Goal: Information Seeking & Learning: Find specific page/section

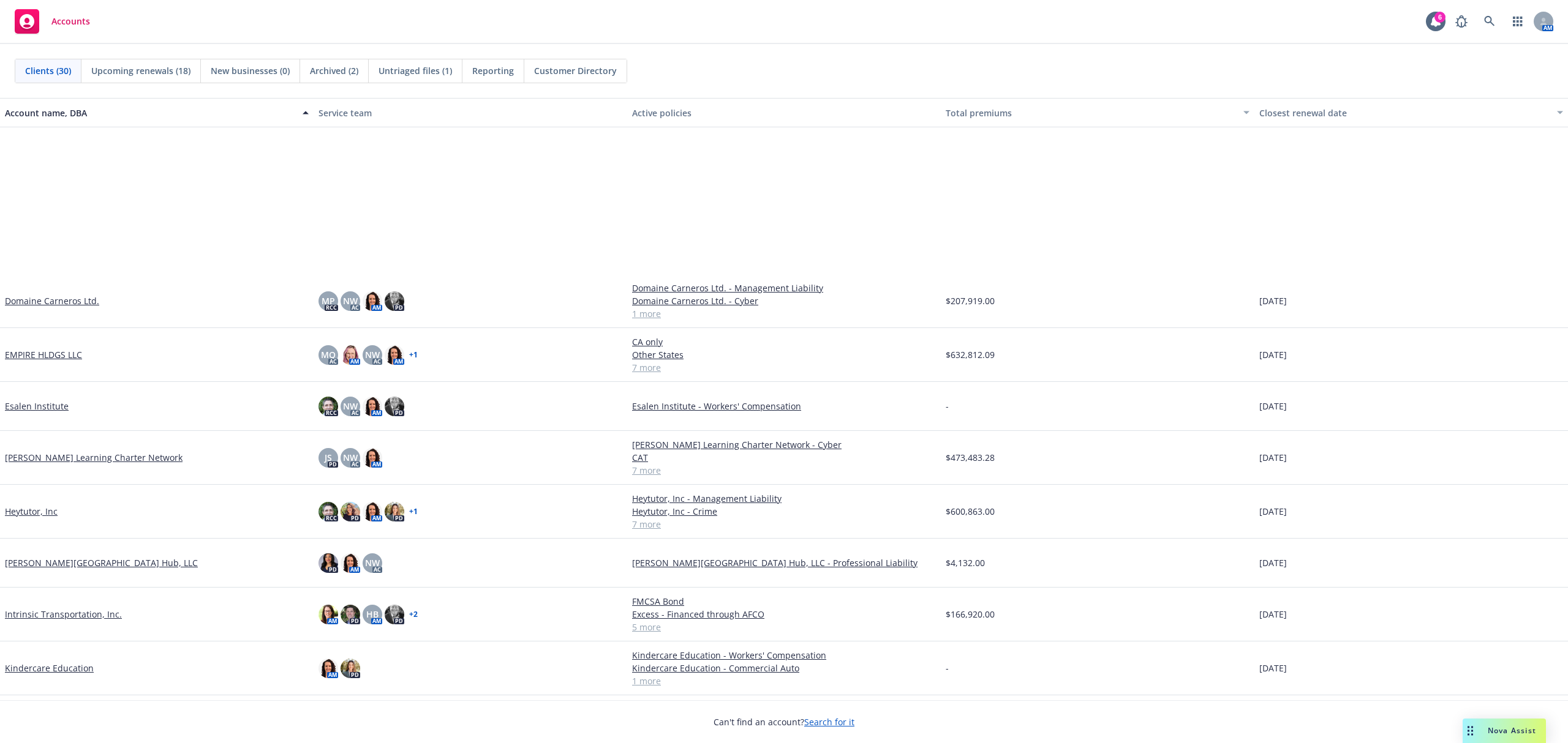
scroll to position [245, 0]
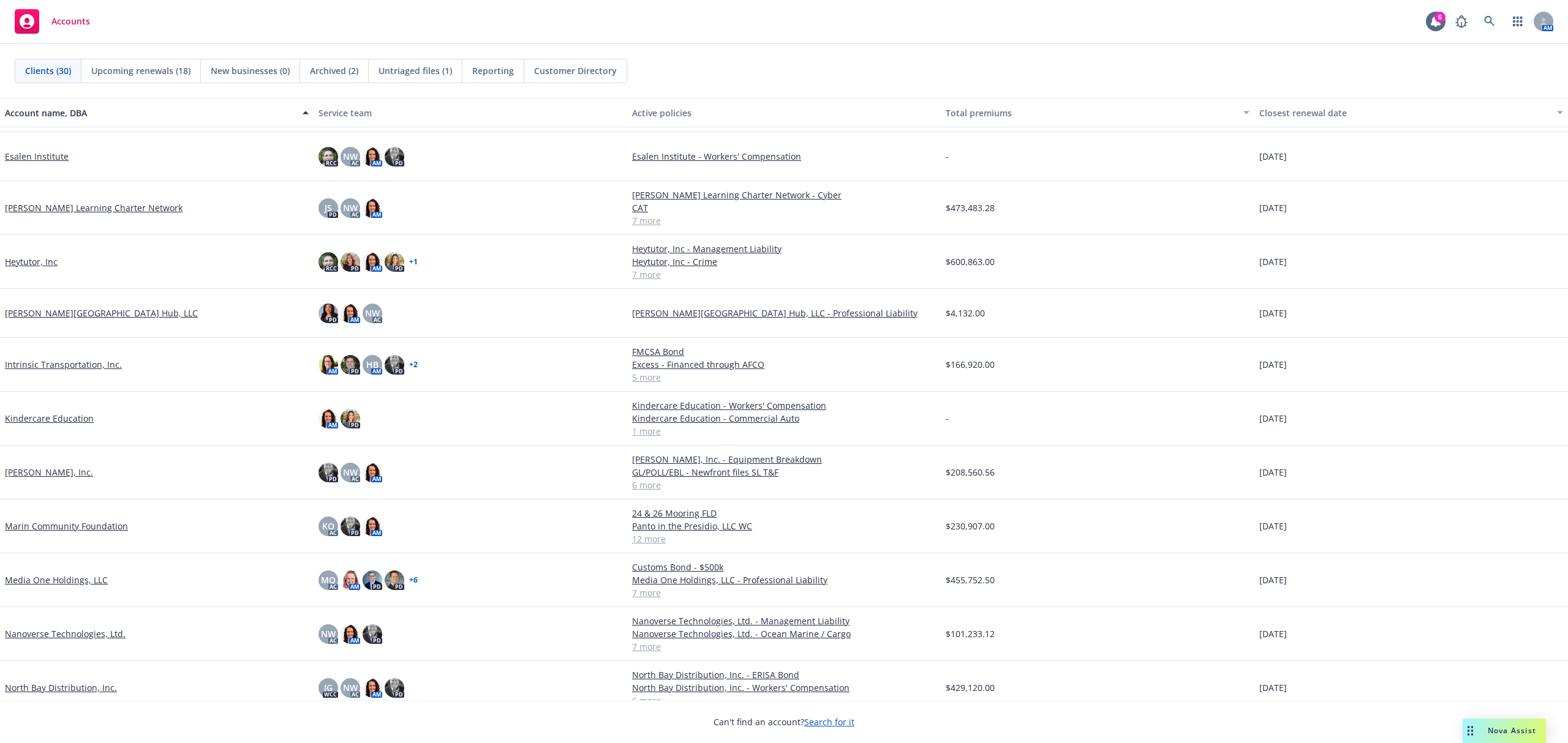
click at [76, 583] on link "Media One Holdings, LLC" at bounding box center [56, 580] width 103 height 13
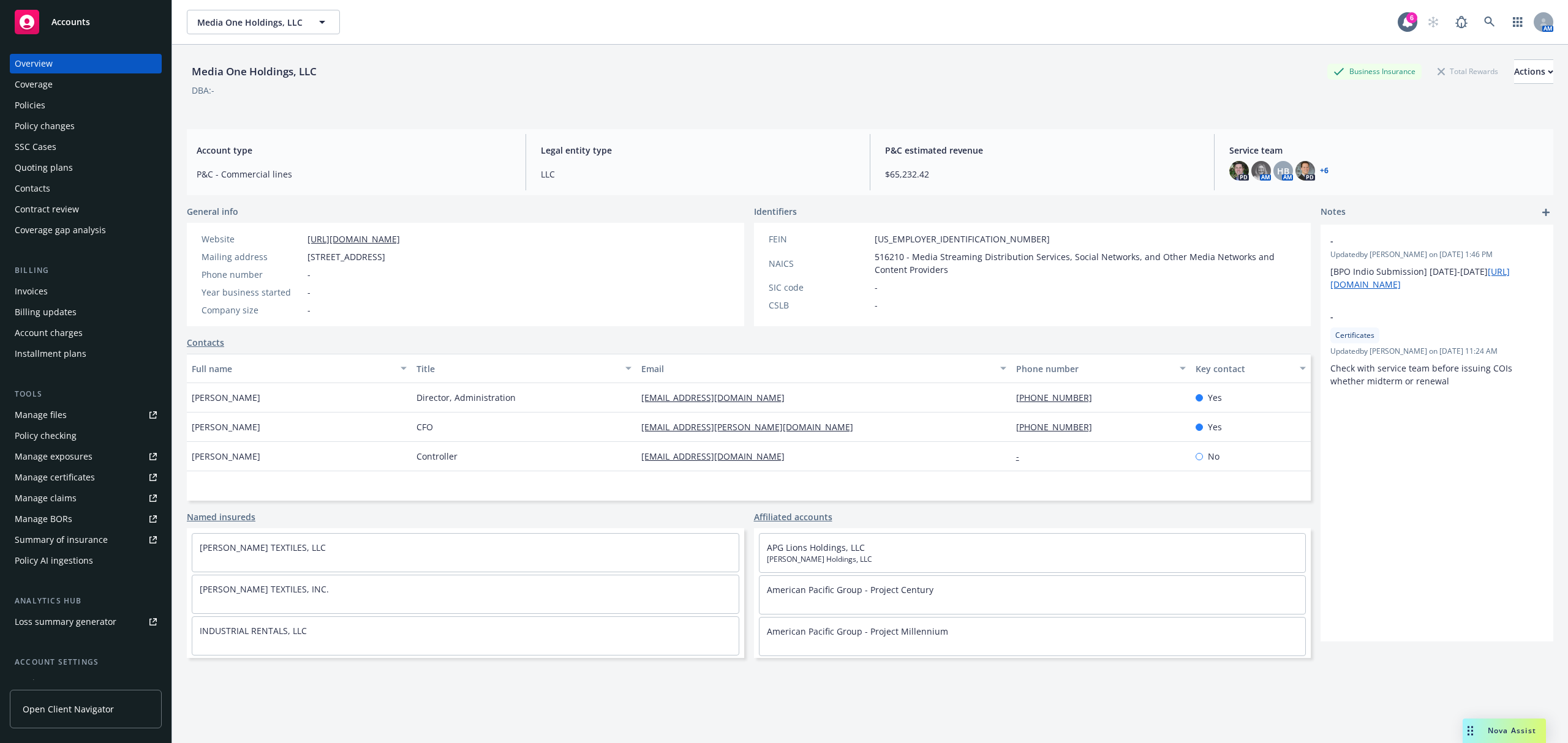
click at [35, 98] on div "Policies" at bounding box center [30, 105] width 31 height 20
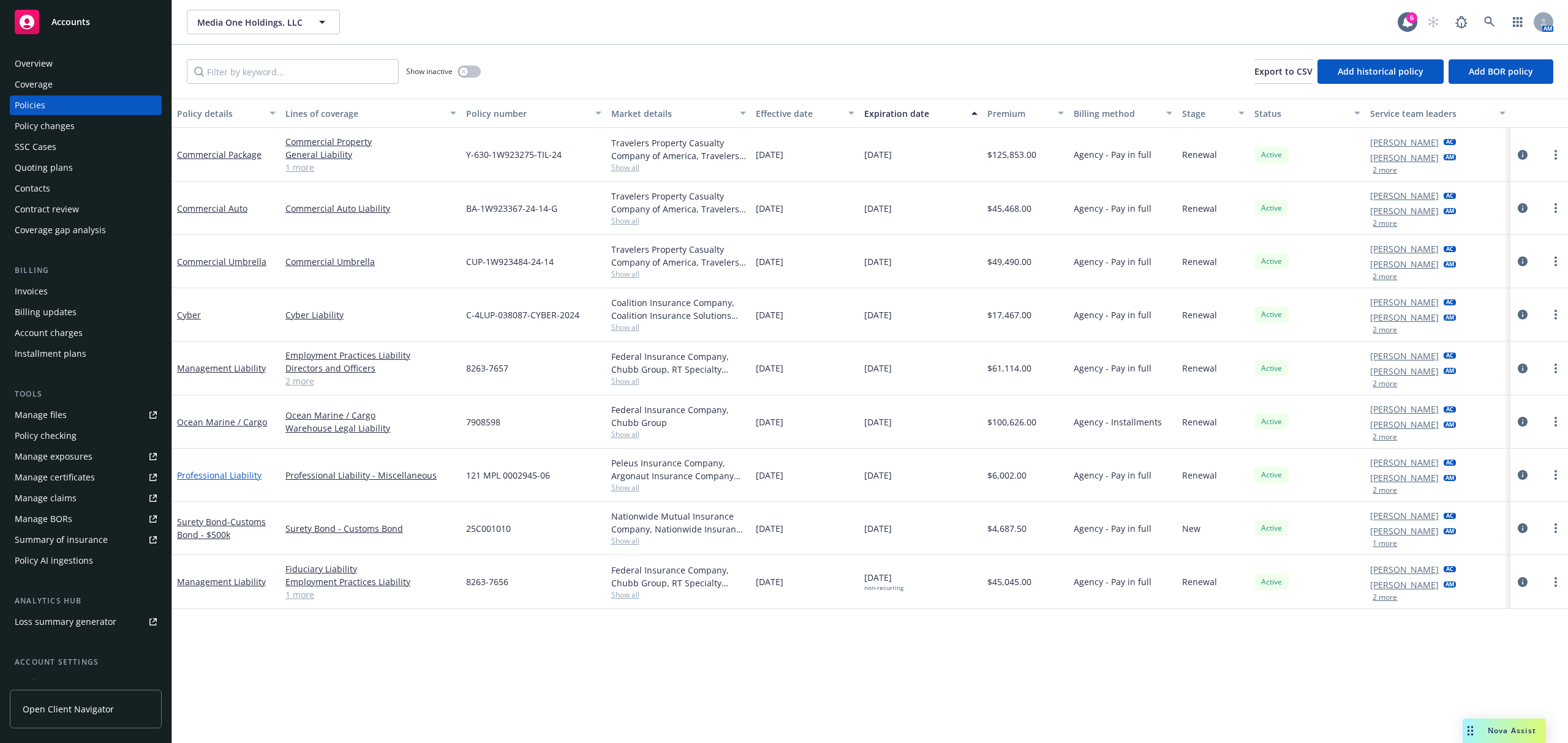
click at [222, 480] on link "Professional Liability" at bounding box center [219, 475] width 84 height 12
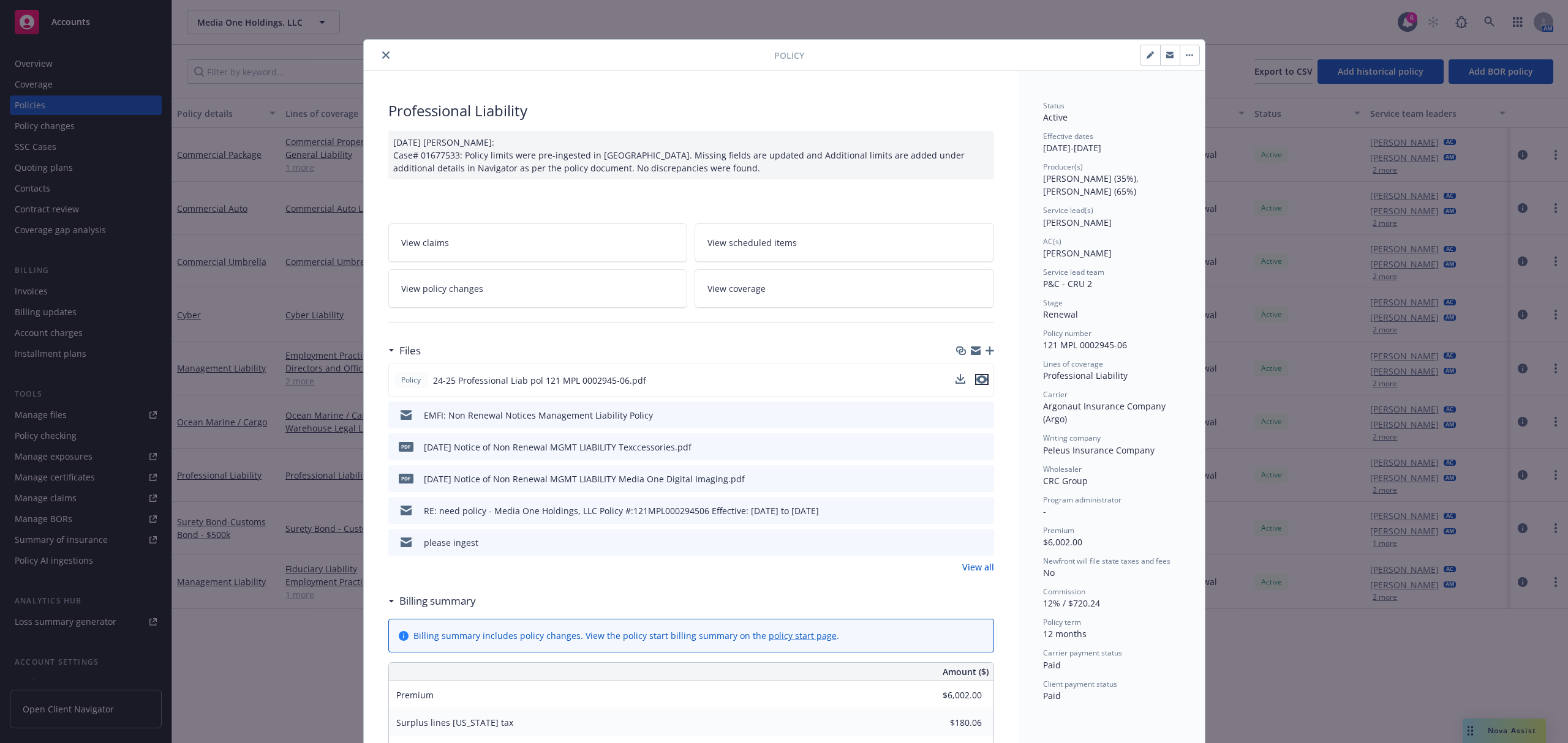
click at [980, 382] on icon "preview file" at bounding box center [982, 379] width 11 height 9
click at [382, 55] on icon "close" at bounding box center [385, 55] width 7 height 7
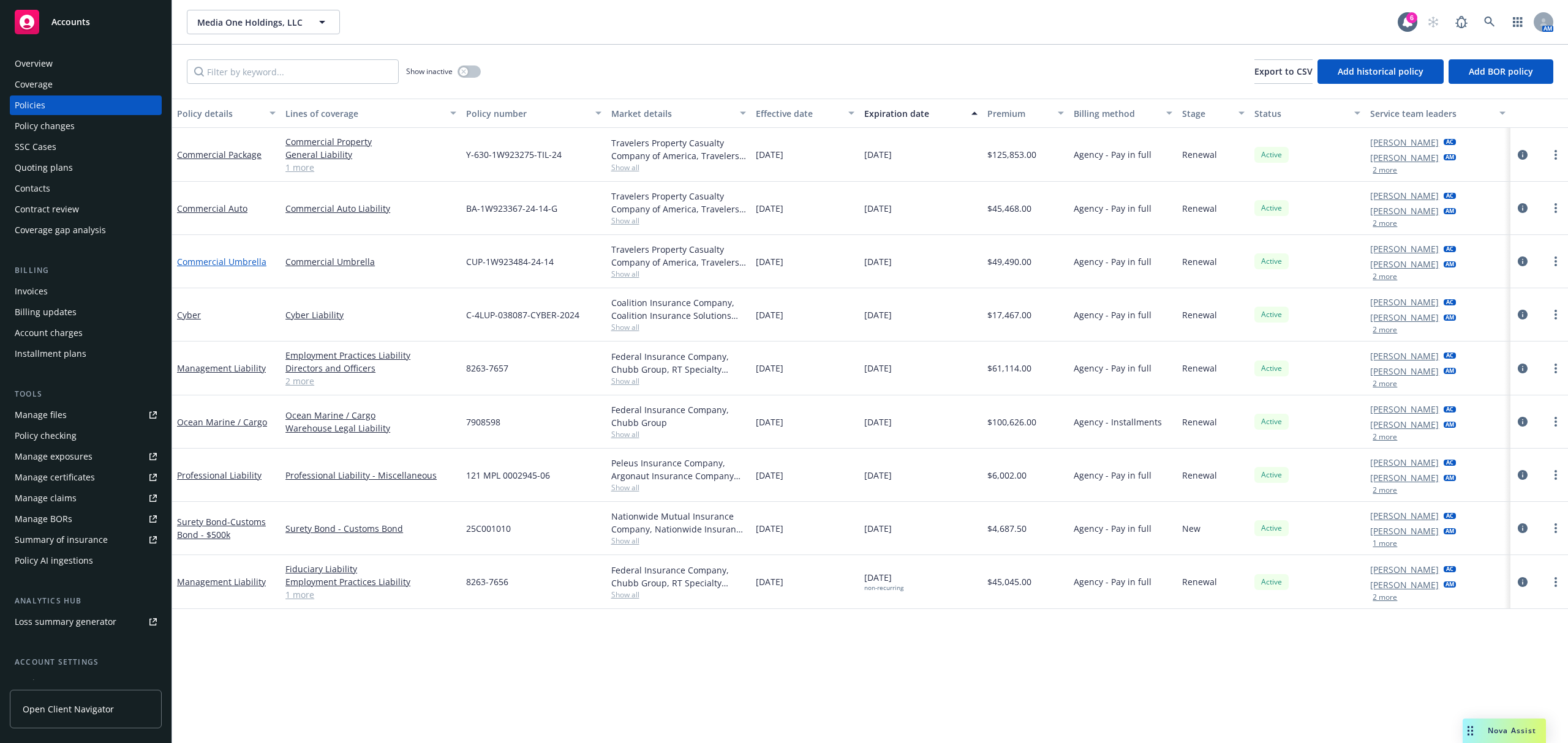
click at [214, 265] on link "Commercial Umbrella" at bounding box center [221, 261] width 89 height 12
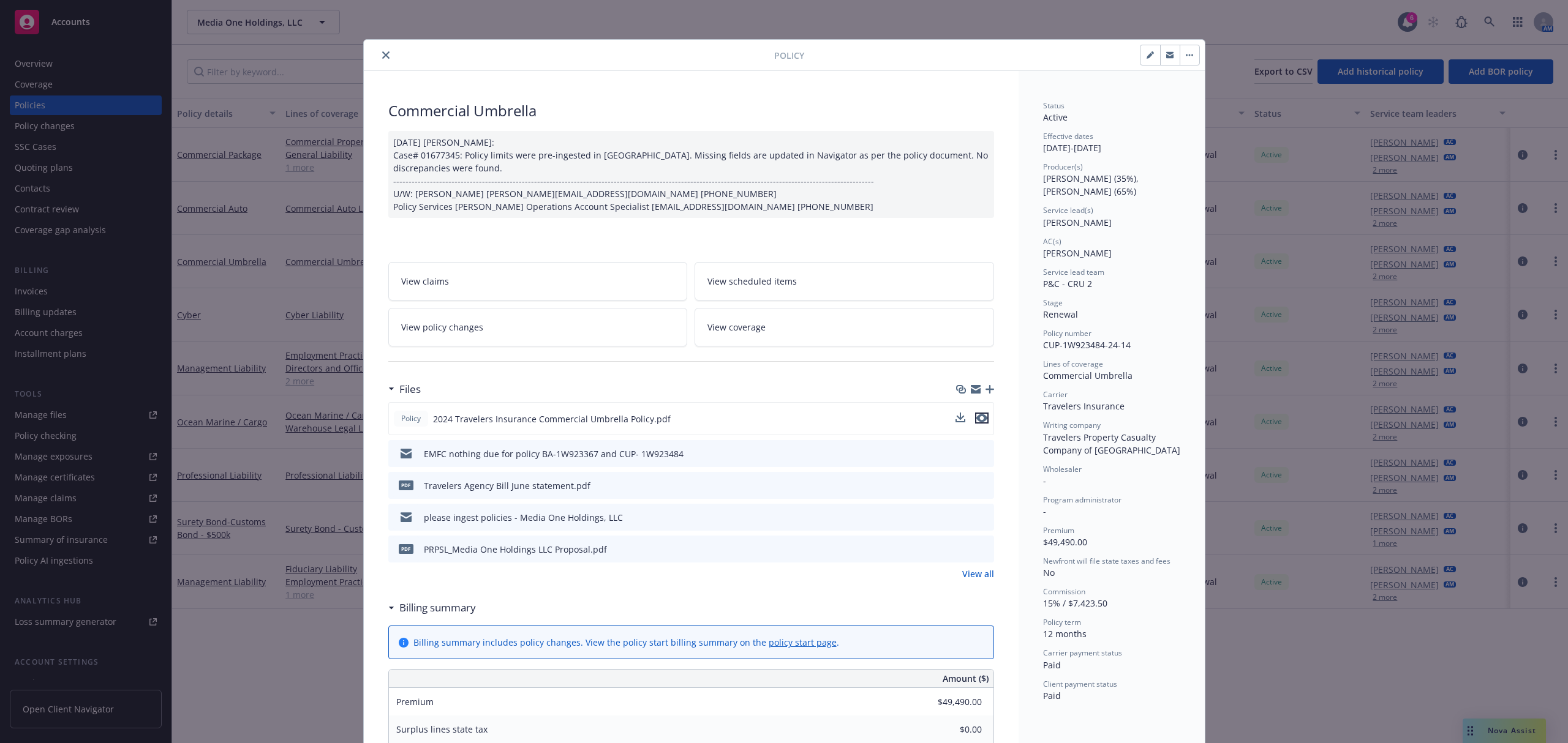
click at [979, 419] on icon "preview file" at bounding box center [982, 418] width 11 height 9
click at [382, 52] on icon "close" at bounding box center [385, 55] width 7 height 7
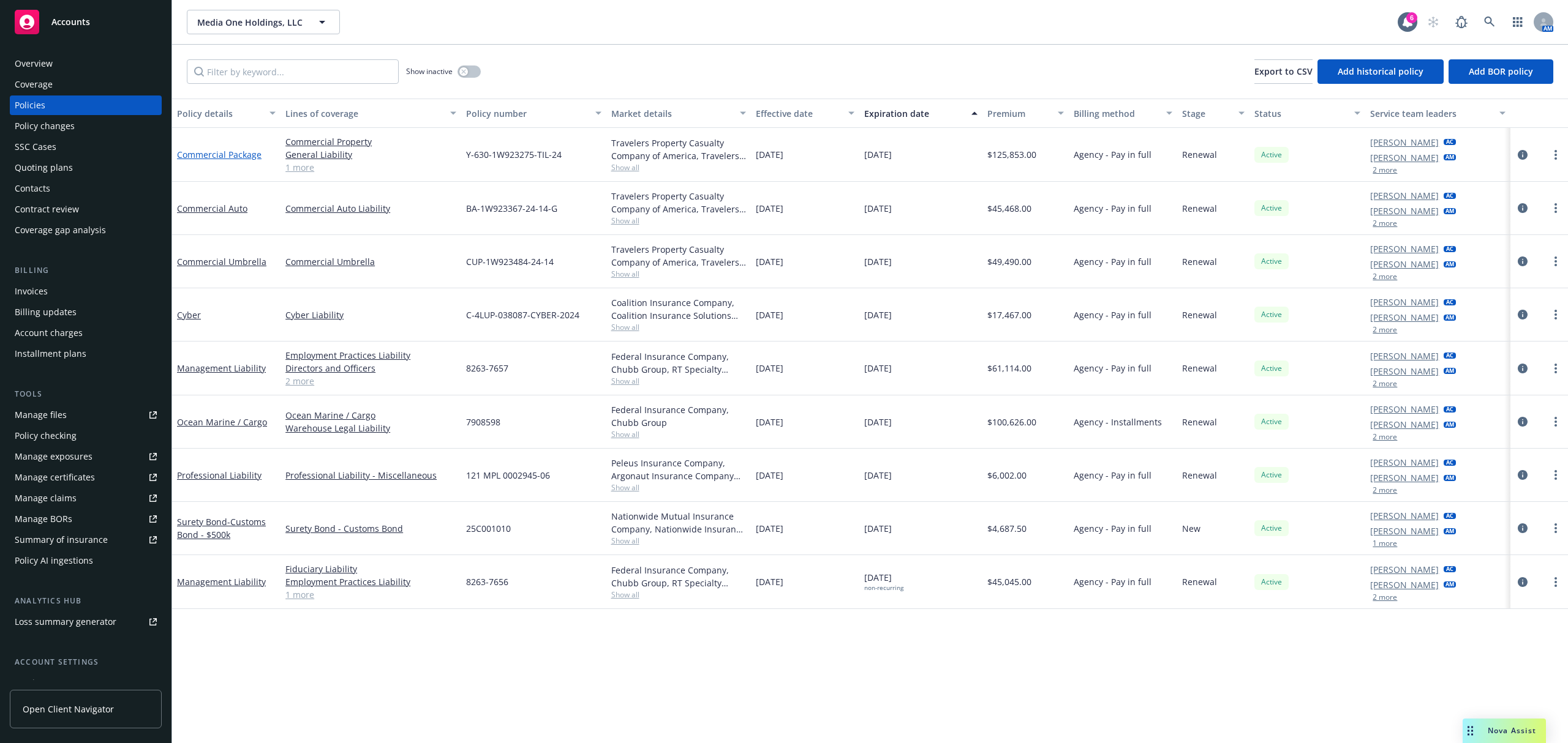
click at [241, 156] on link "Commercial Package" at bounding box center [219, 154] width 84 height 12
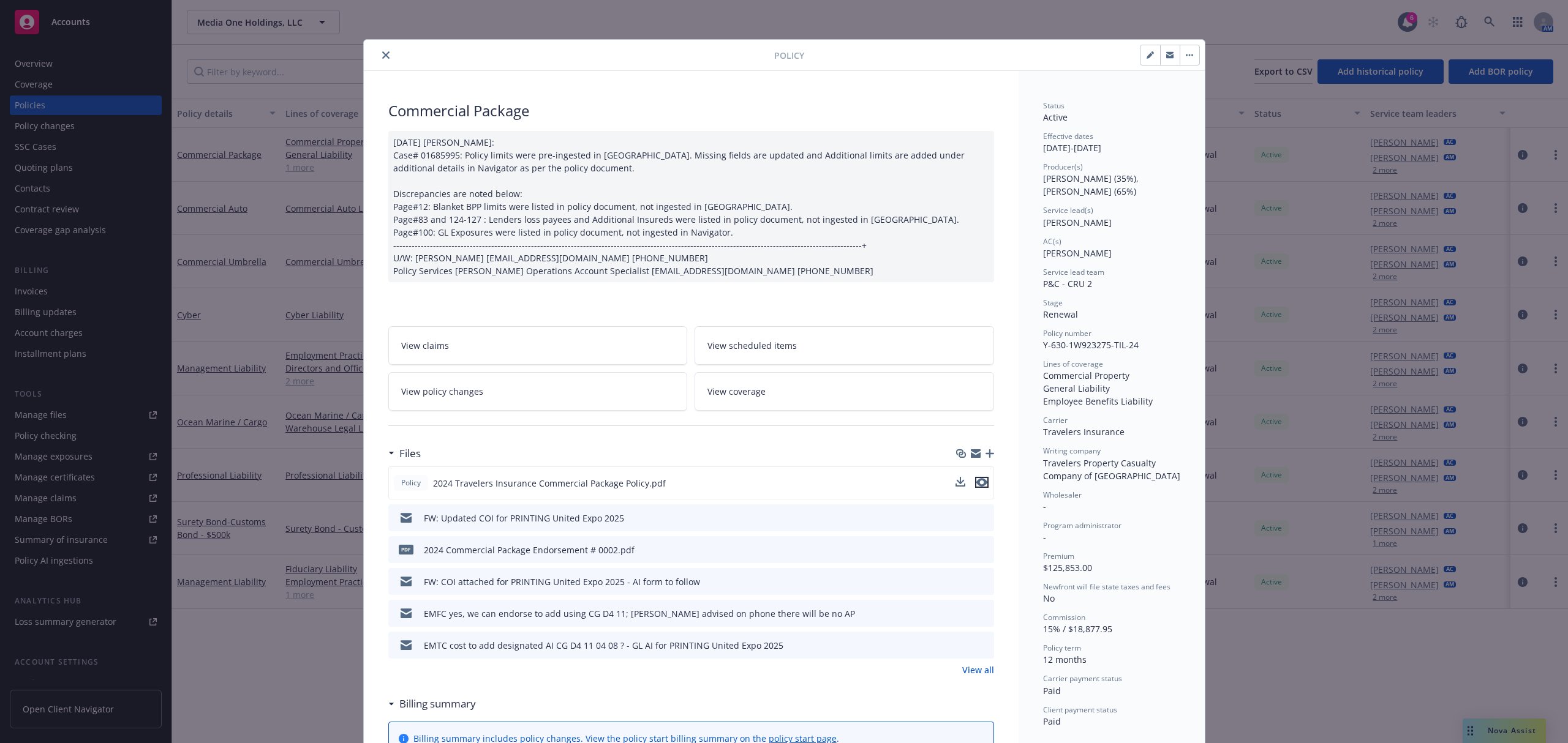
click at [976, 486] on icon "preview file" at bounding box center [982, 482] width 11 height 9
click at [382, 52] on icon "close" at bounding box center [385, 55] width 7 height 7
